Goal: Complete application form

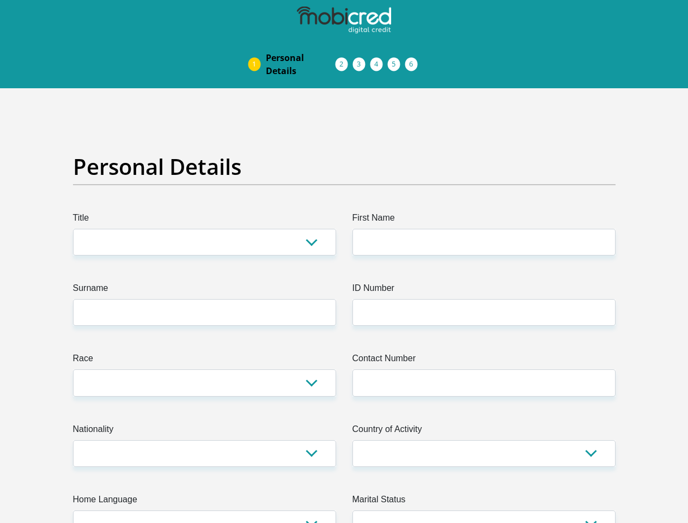
click at [0, 0] on img at bounding box center [0, 0] width 0 height 0
click at [257, 47] on link "Personal Details" at bounding box center [300, 64] width 87 height 35
click at [344, 60] on link "Acceptance of Services" at bounding box center [352, 64] width 17 height 9
click at [0, 0] on span "Documents" at bounding box center [0, 0] width 0 height 0
click at [396, 60] on link "Debicheck Mandate" at bounding box center [387, 64] width 17 height 9
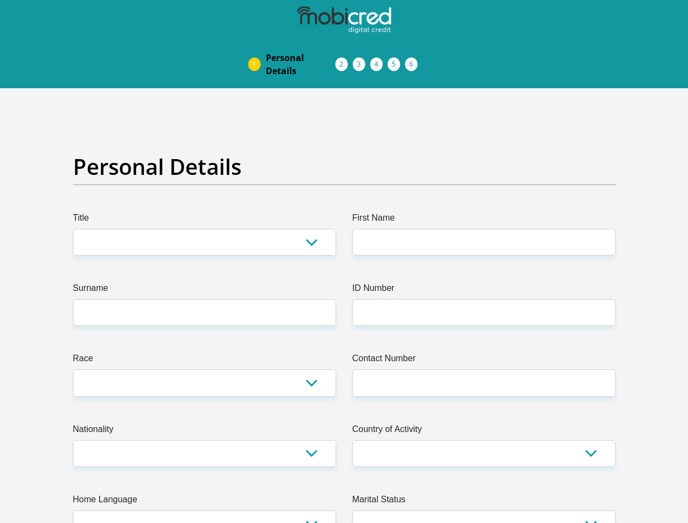
click at [414, 60] on link "Curata Authentication" at bounding box center [404, 64] width 17 height 9
click at [431, 60] on link "Pre Agreement Signoff" at bounding box center [422, 64] width 17 height 9
